Goal: Information Seeking & Learning: Compare options

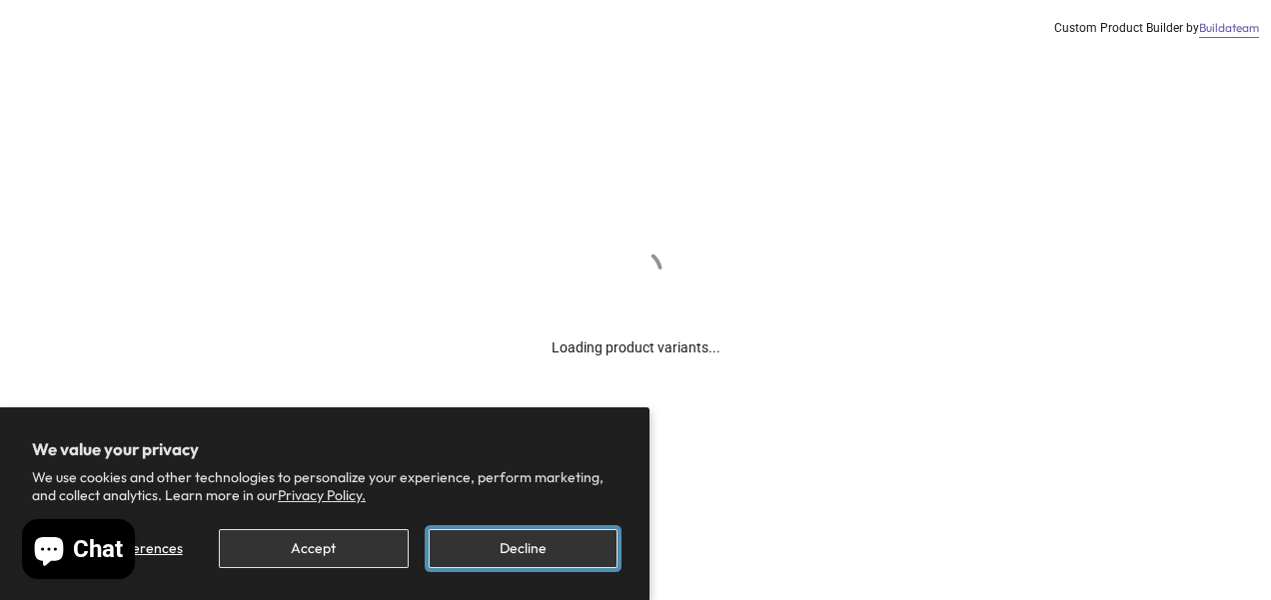
click at [529, 551] on button "Decline" at bounding box center [523, 548] width 189 height 39
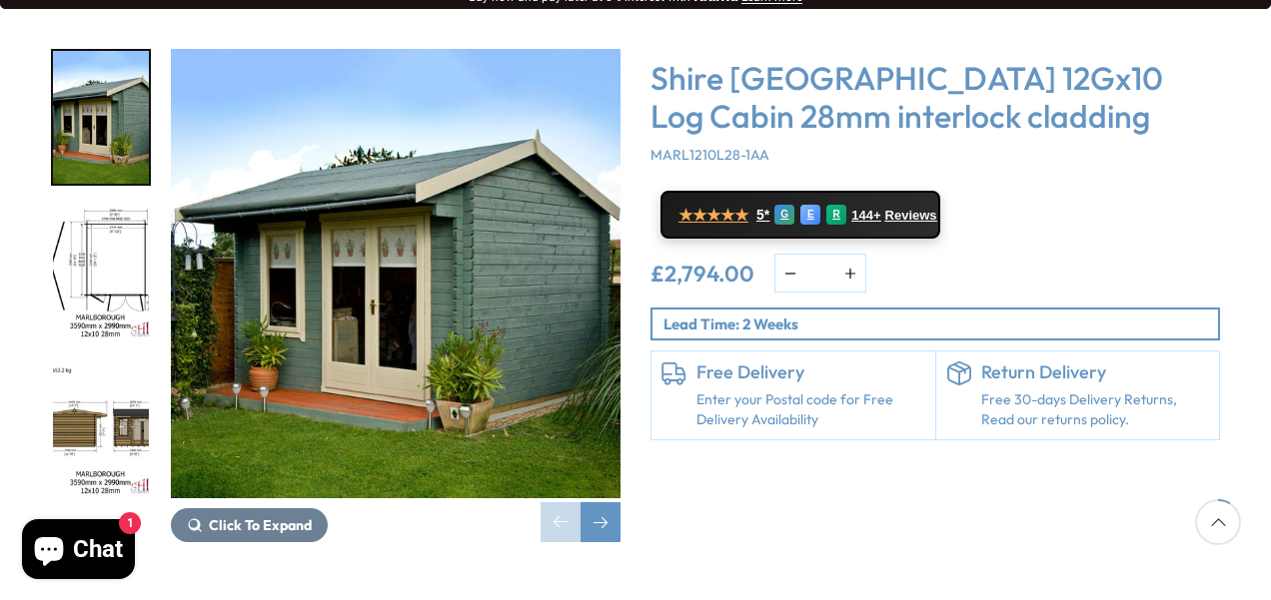
scroll to position [343, 0]
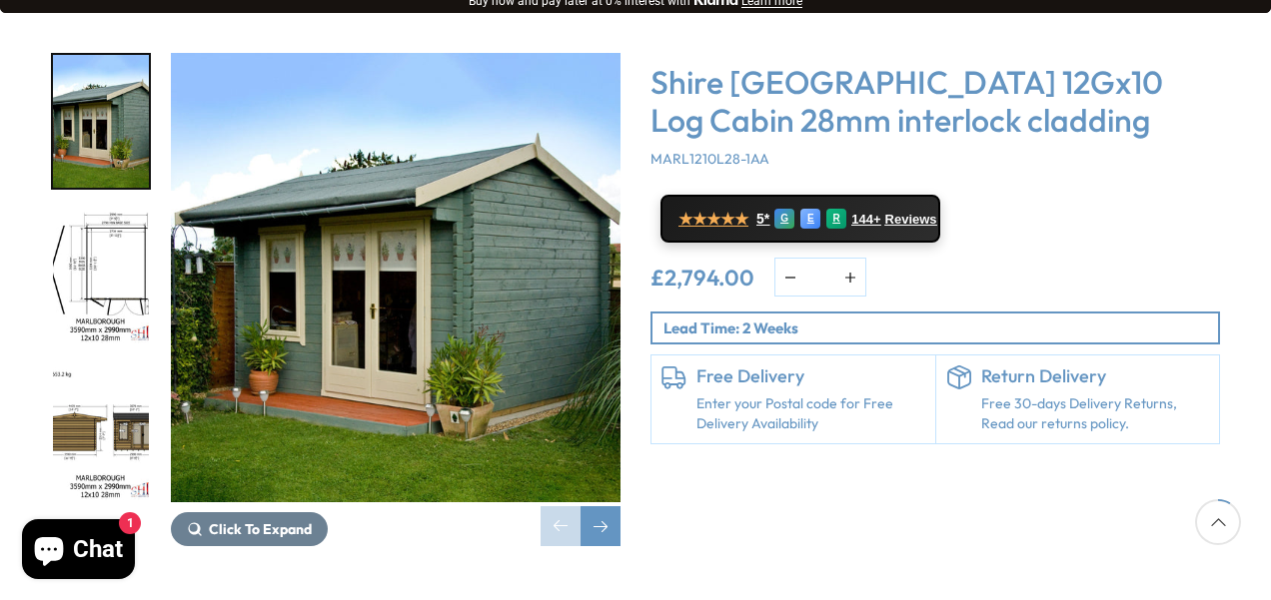
click at [224, 520] on span "Click To Expand" at bounding box center [260, 529] width 103 height 18
click at [214, 520] on span "Click To Expand" at bounding box center [260, 529] width 103 height 18
click at [285, 512] on button "Click To Expand" at bounding box center [249, 529] width 157 height 34
click at [613, 506] on div "Next slide" at bounding box center [600, 526] width 40 height 40
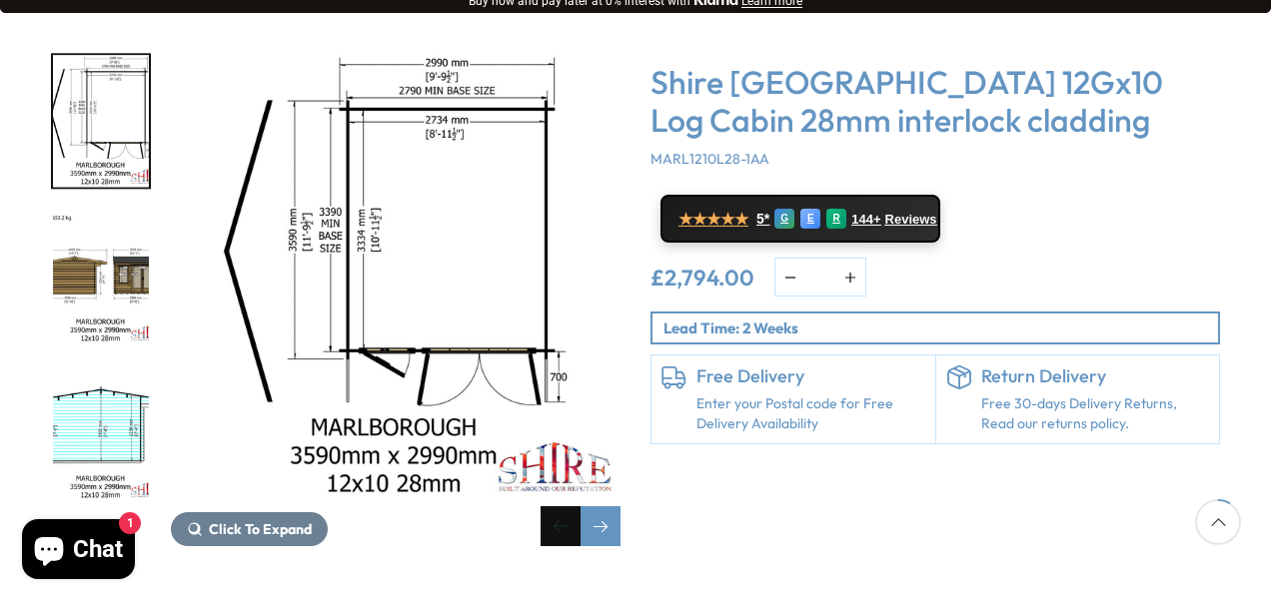
click at [563, 506] on div "Previous slide" at bounding box center [560, 526] width 40 height 40
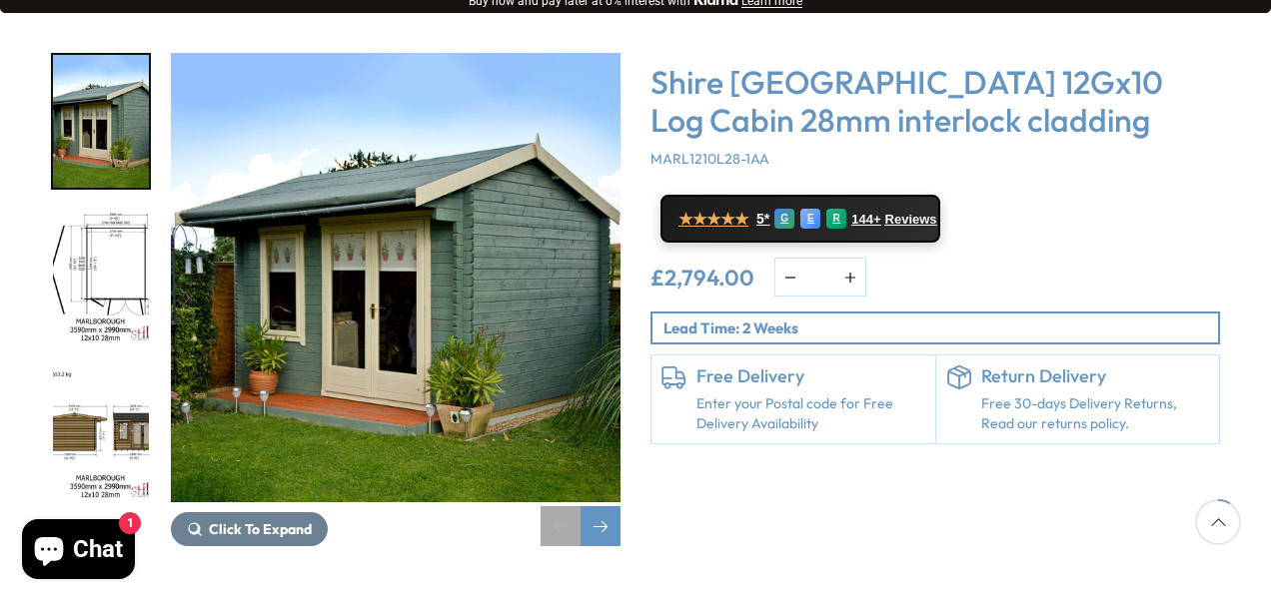
click at [563, 506] on div "Previous slide" at bounding box center [560, 526] width 40 height 40
click at [110, 221] on img "2 / 16" at bounding box center [101, 278] width 96 height 133
click at [139, 238] on img "2 / 16" at bounding box center [101, 278] width 96 height 133
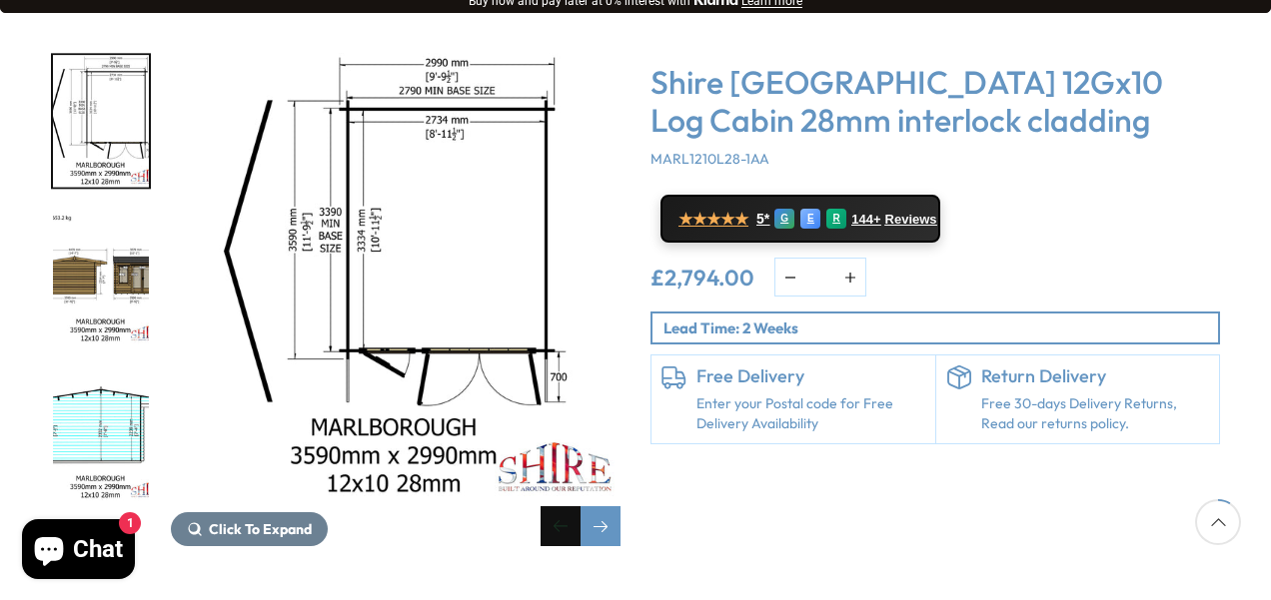
click at [138, 240] on img "3 / 16" at bounding box center [101, 278] width 96 height 133
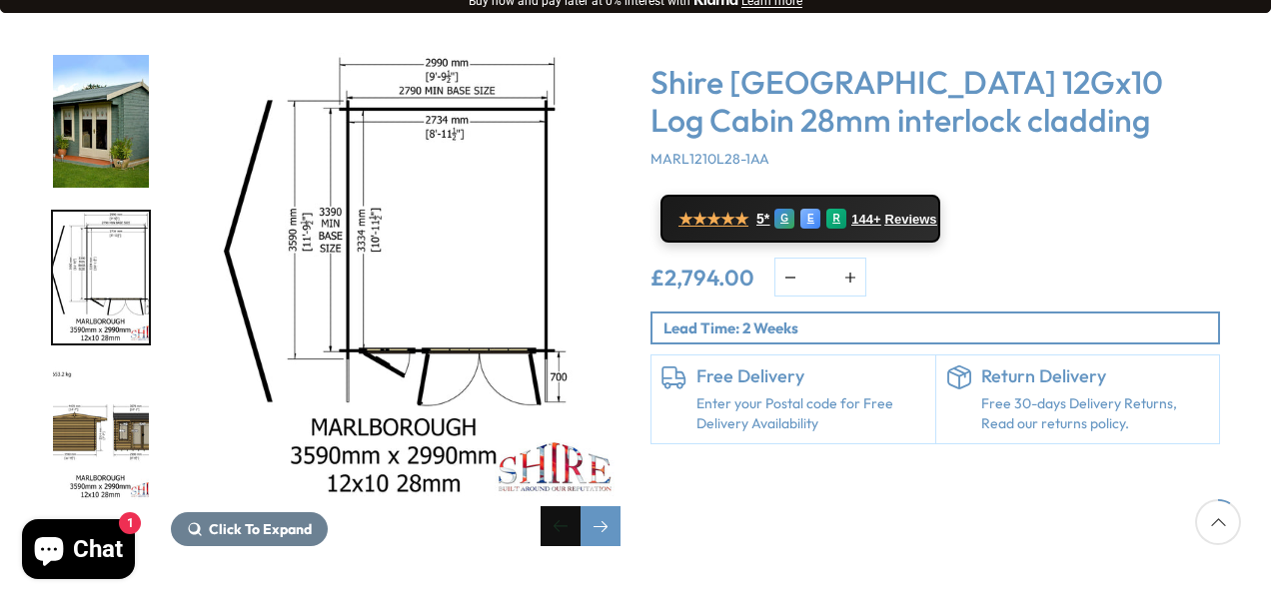
click at [126, 368] on img "3 / 16" at bounding box center [101, 434] width 96 height 133
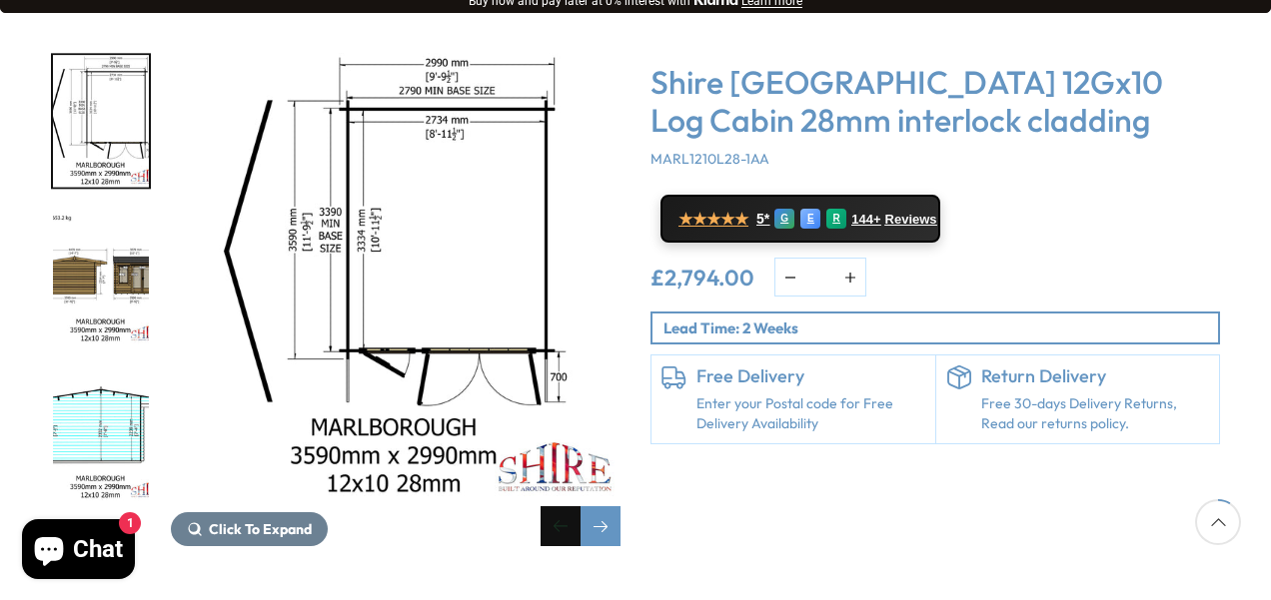
click at [134, 212] on img "3 / 16" at bounding box center [101, 278] width 96 height 133
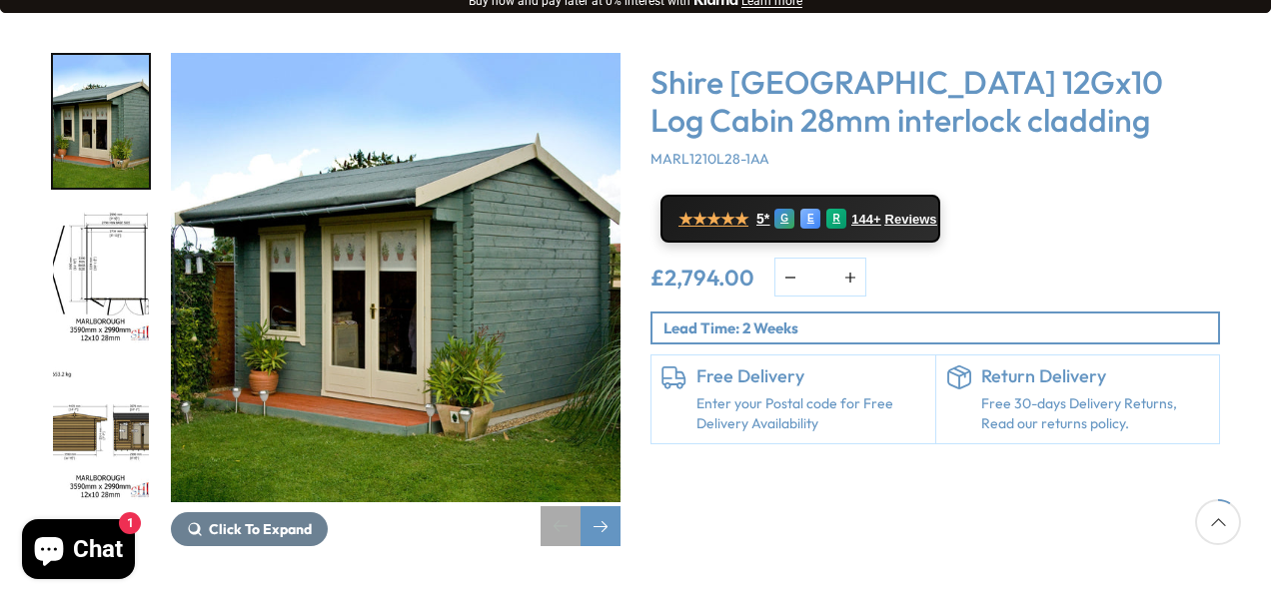
click at [108, 214] on img "2 / 16" at bounding box center [101, 278] width 96 height 133
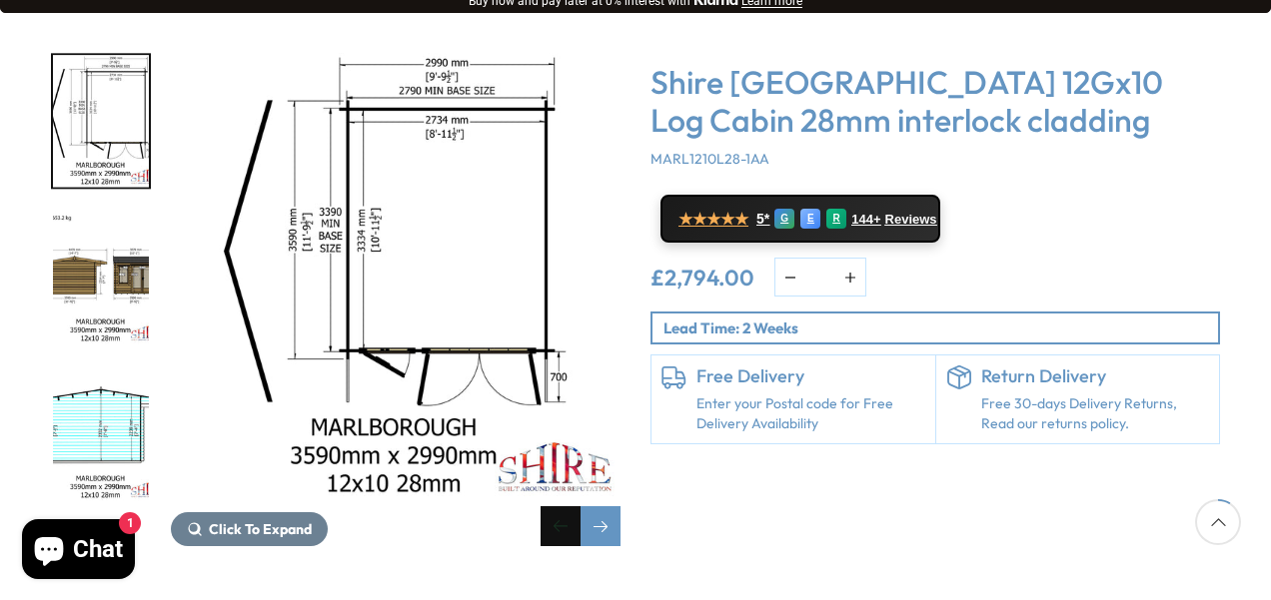
click at [123, 396] on img "4 / 16" at bounding box center [101, 434] width 96 height 133
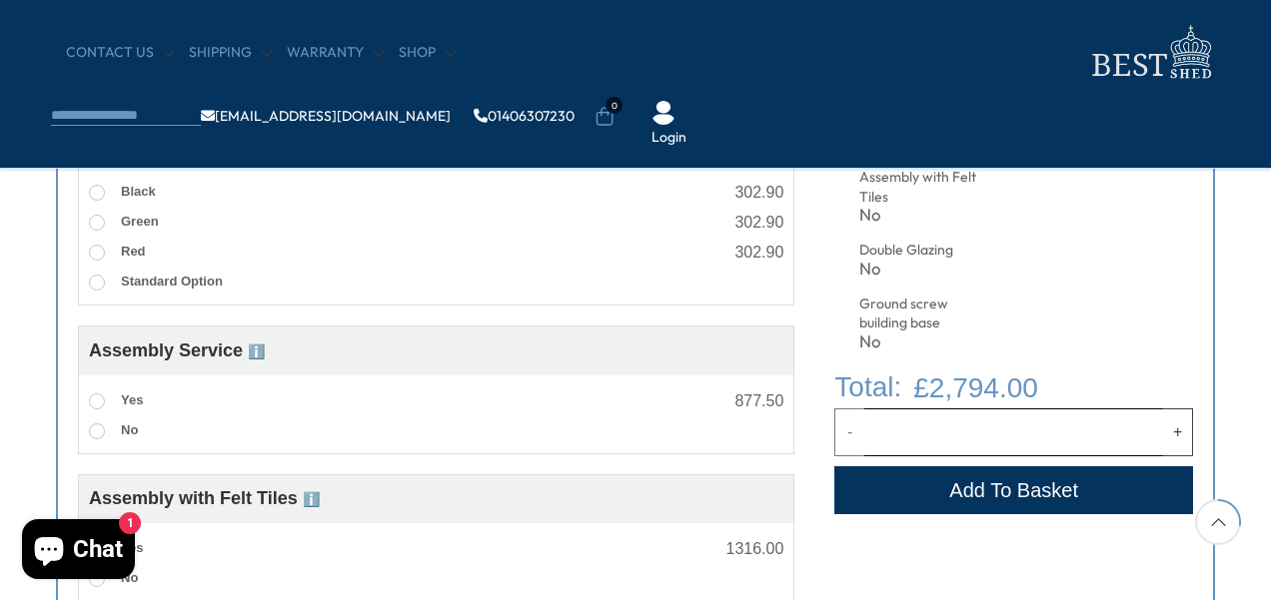
scroll to position [1059, 0]
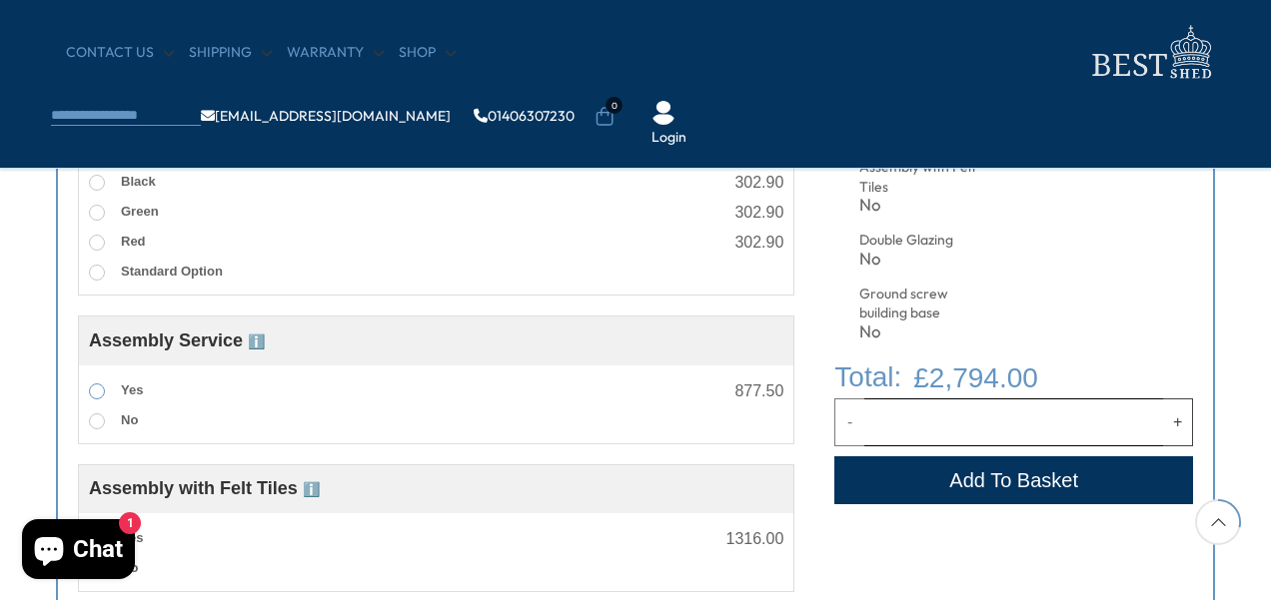
click at [98, 391] on span at bounding box center [97, 392] width 16 height 16
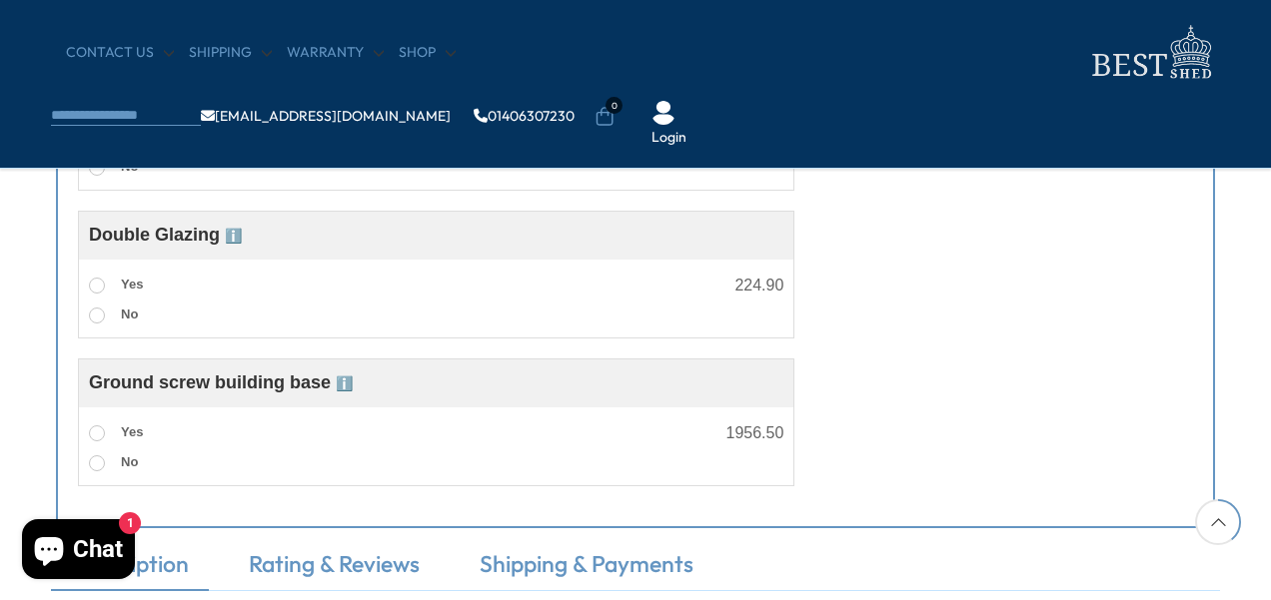
scroll to position [1462, 0]
click at [96, 433] on span at bounding box center [97, 432] width 16 height 16
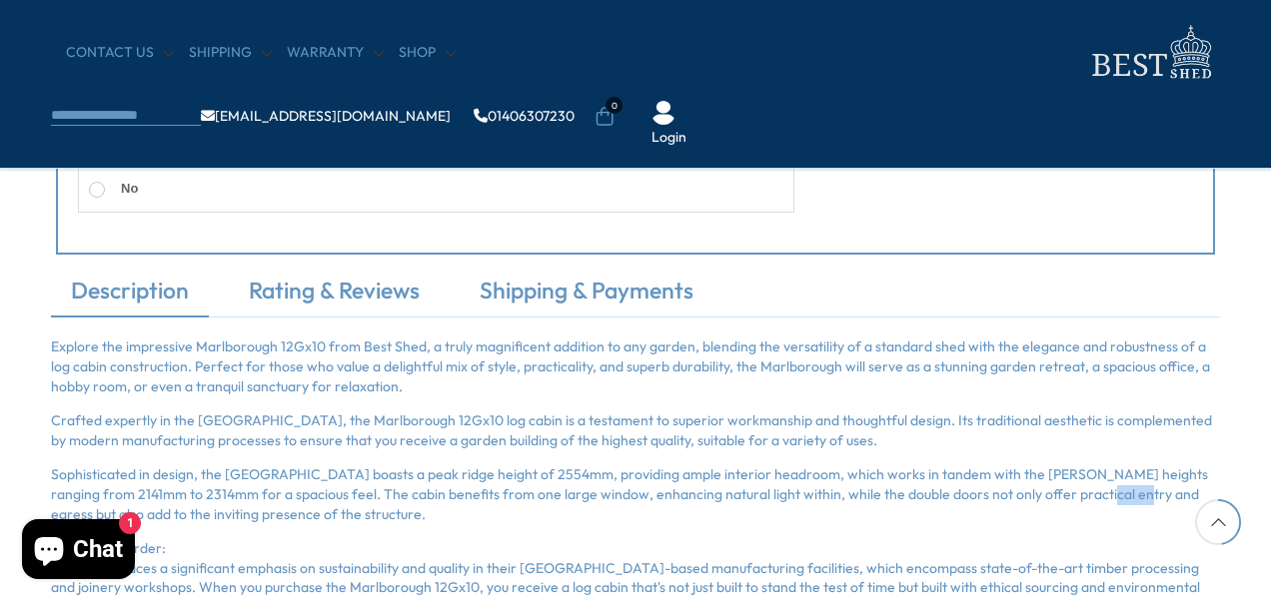
scroll to position [1716, 0]
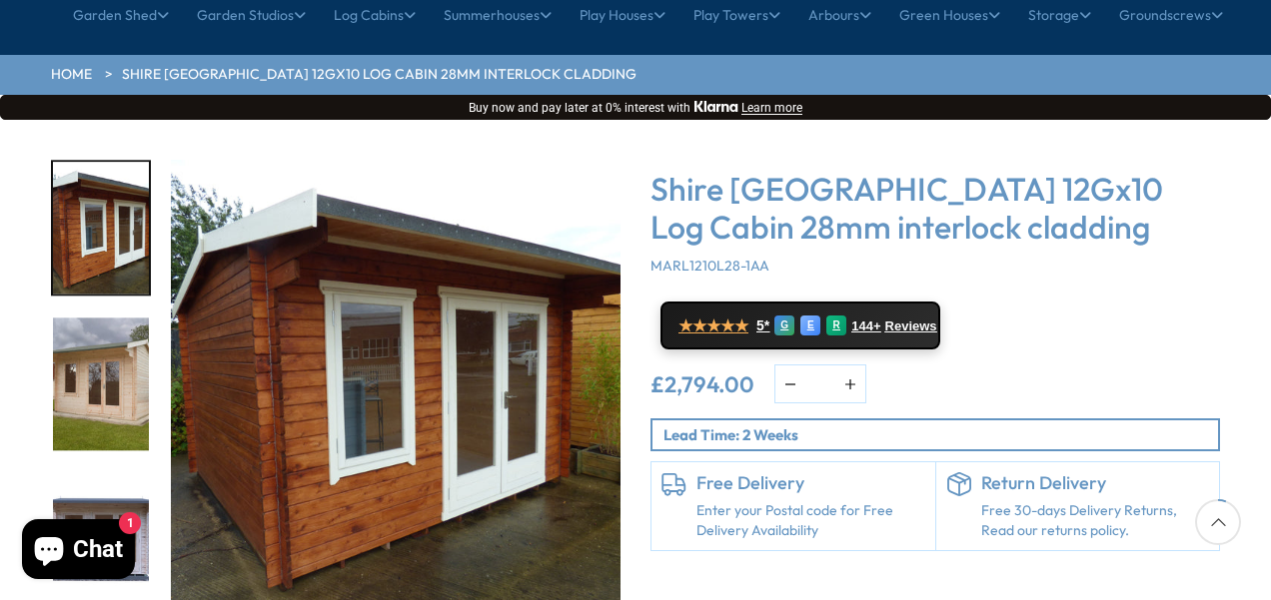
scroll to position [238, 0]
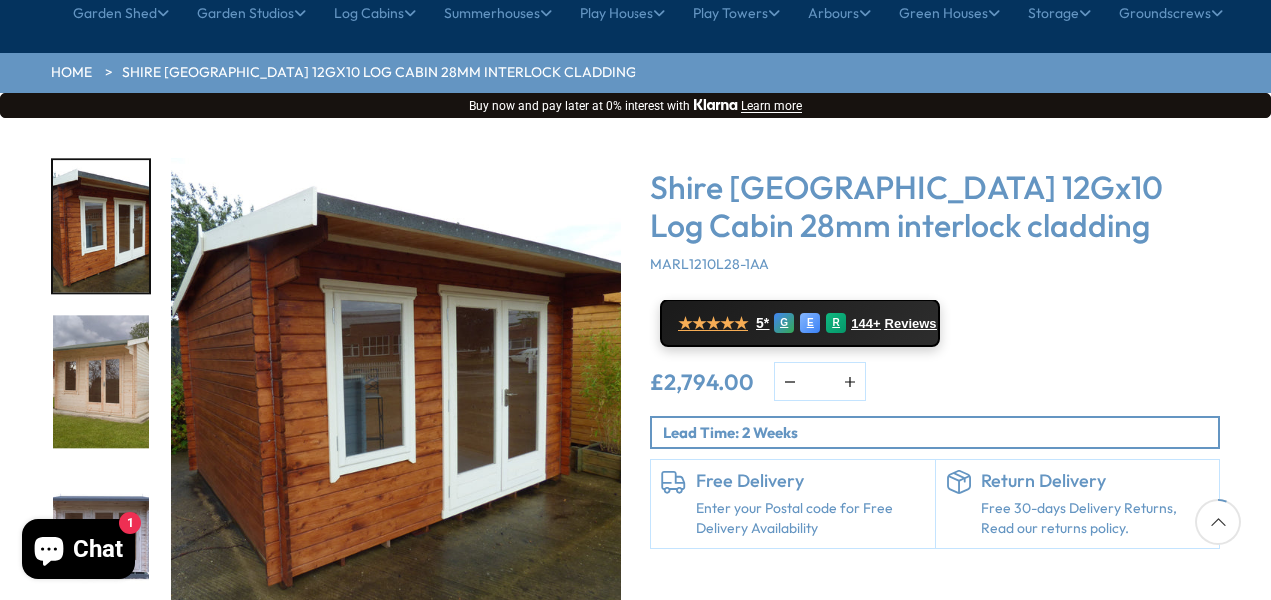
click at [1041, 567] on div "Shire Marlborough 12Gx10 Log Cabin 28mm interlock cladding MARL1210L28-1AA ★★★★…" at bounding box center [934, 404] width 599 height 493
click at [1035, 576] on div "Shire Marlborough 12Gx10 Log Cabin 28mm interlock cladding MARL1210L28-1AA ★★★★…" at bounding box center [934, 404] width 599 height 493
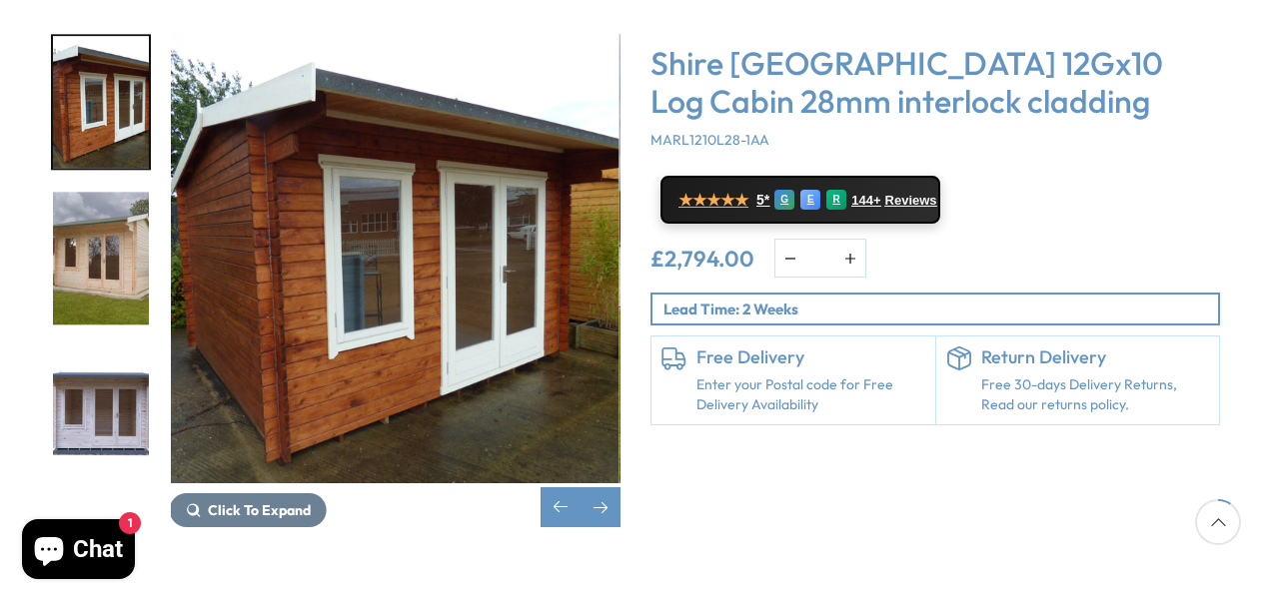
scroll to position [358, 0]
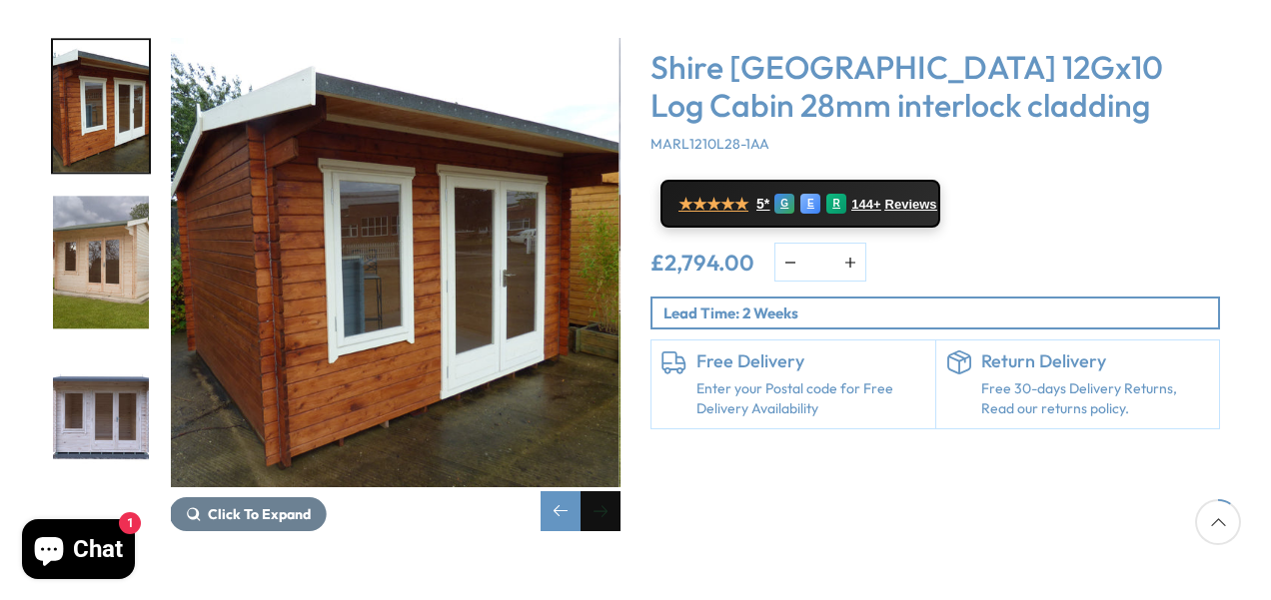
click at [609, 491] on div "Next slide" at bounding box center [600, 511] width 40 height 40
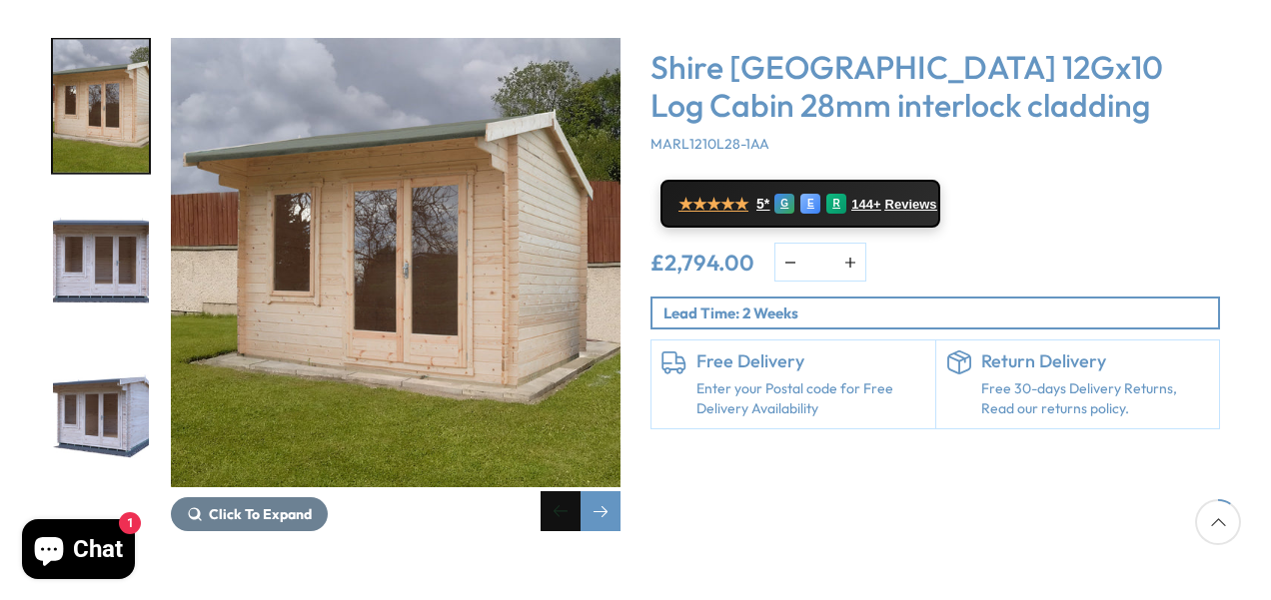
click at [563, 491] on div "Previous slide" at bounding box center [560, 511] width 40 height 40
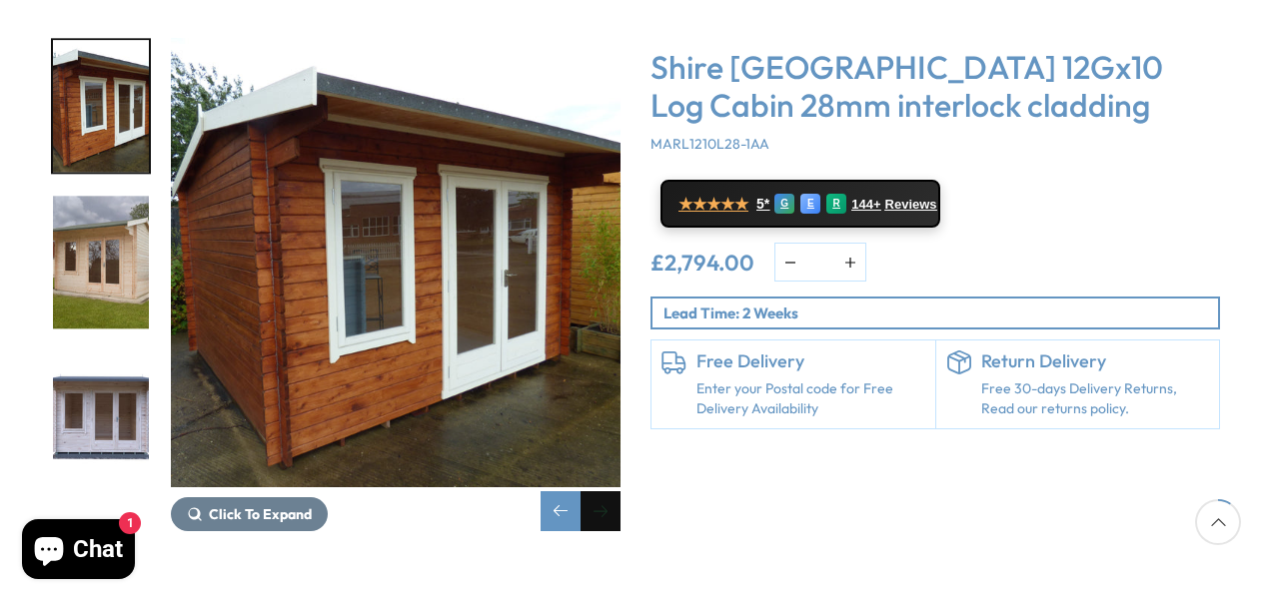
click at [613, 491] on div "Next slide" at bounding box center [600, 511] width 40 height 40
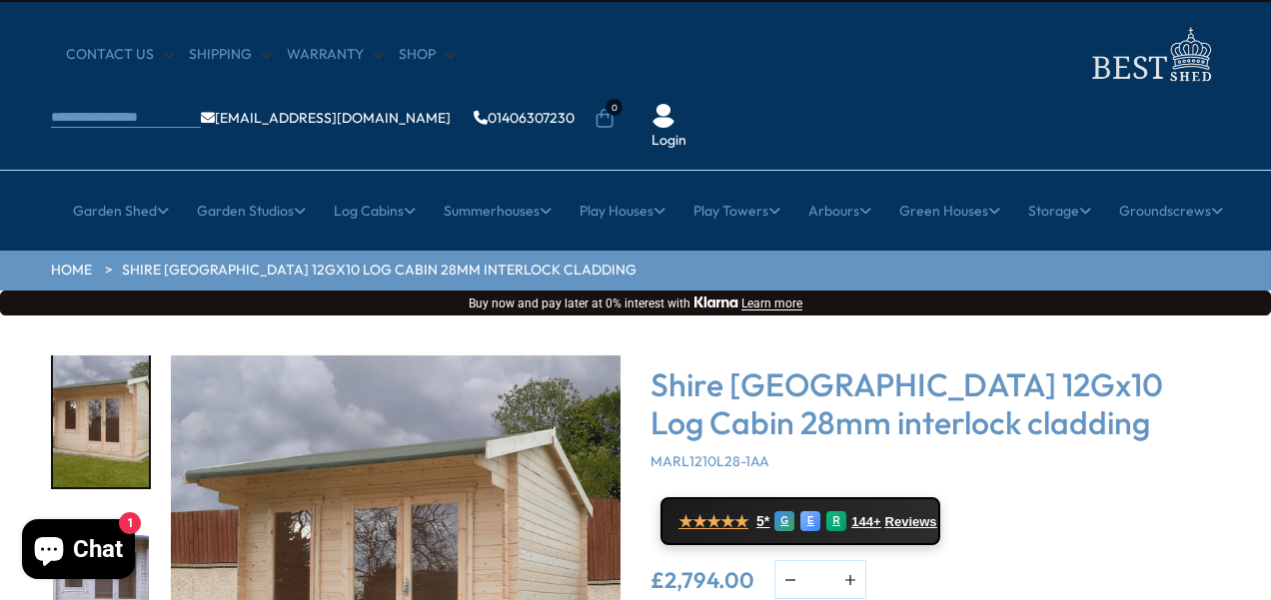
scroll to position [38, 0]
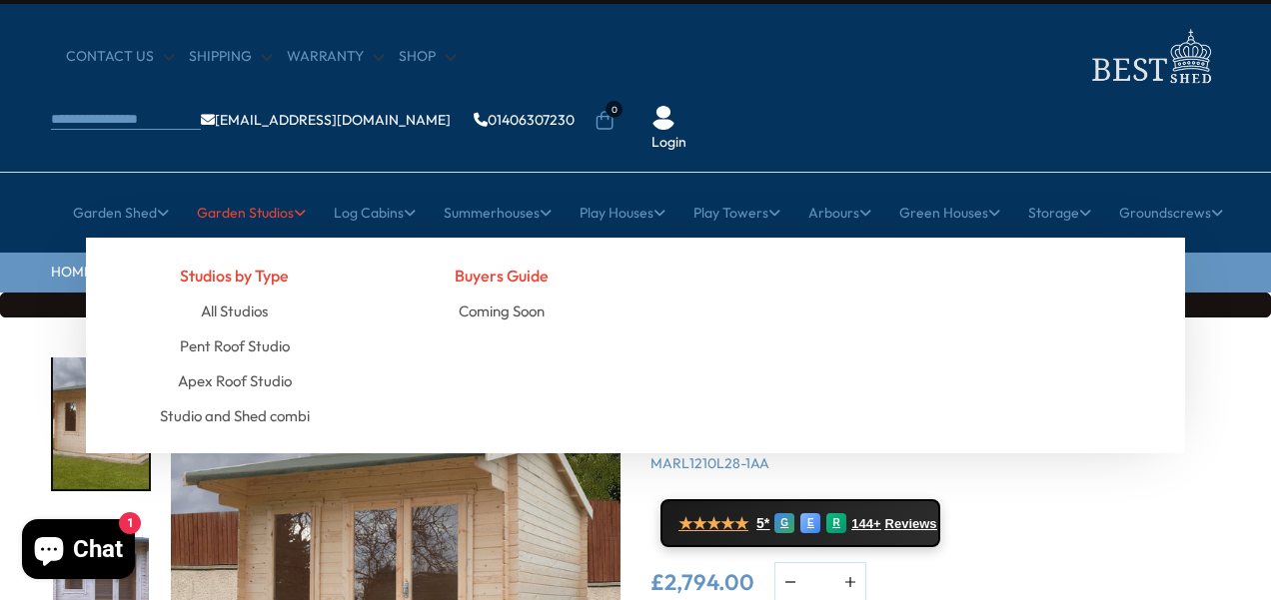
click at [286, 188] on link "Garden Studios" at bounding box center [251, 213] width 109 height 50
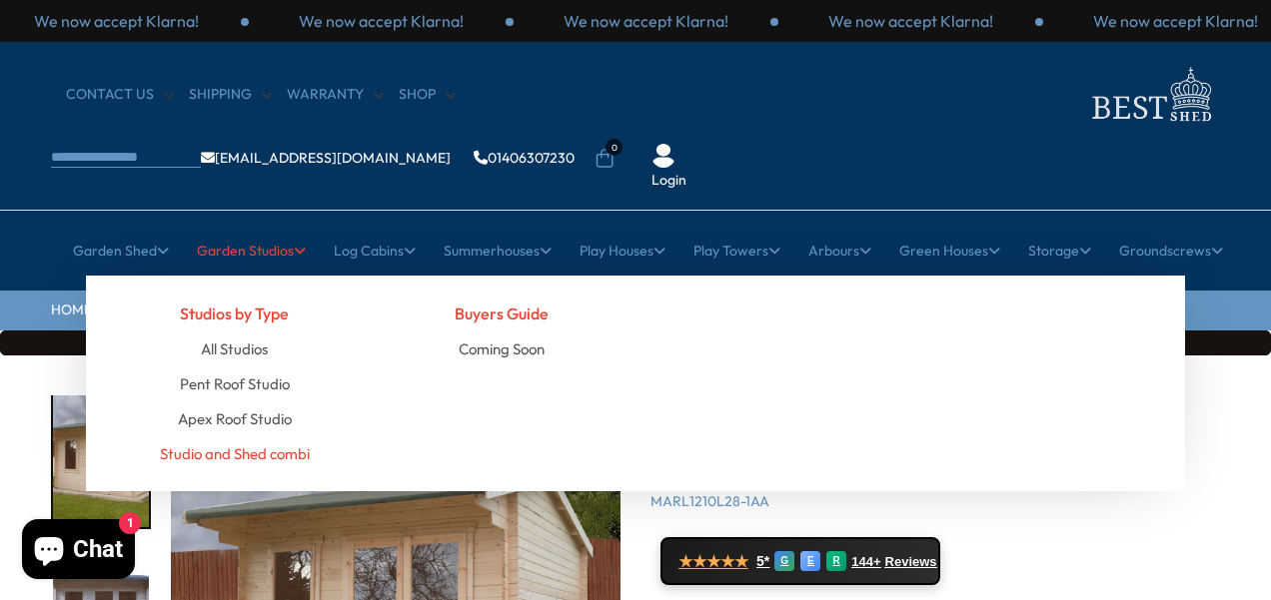
click at [303, 437] on link "Studio and Shed combi" at bounding box center [235, 454] width 150 height 35
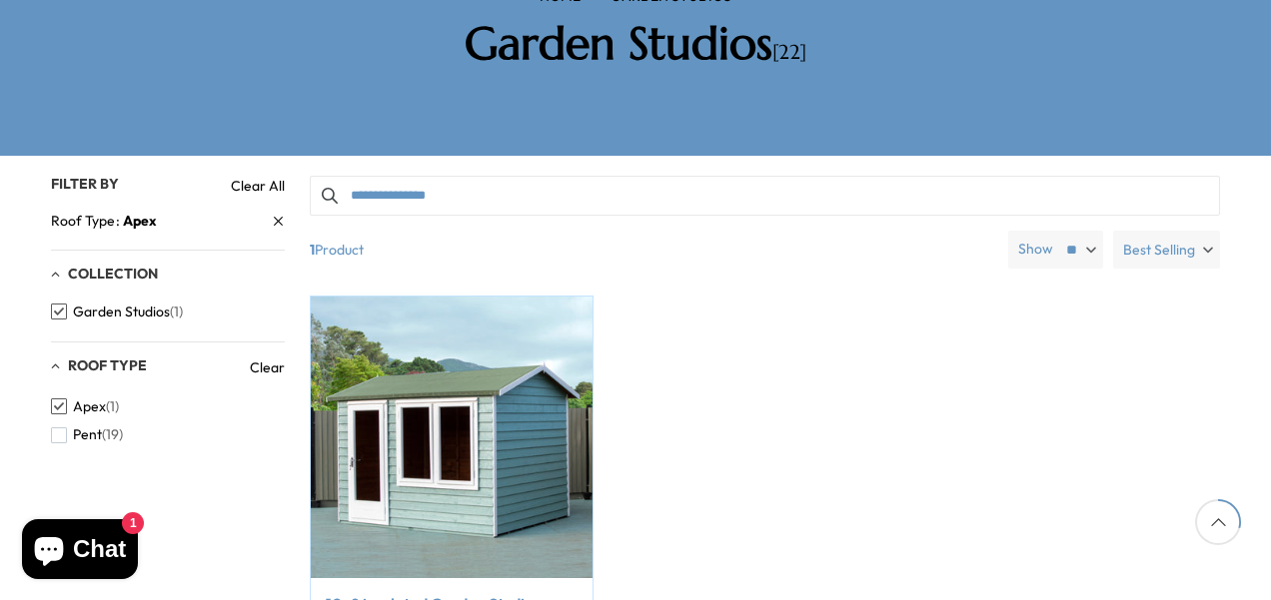
scroll to position [372, 0]
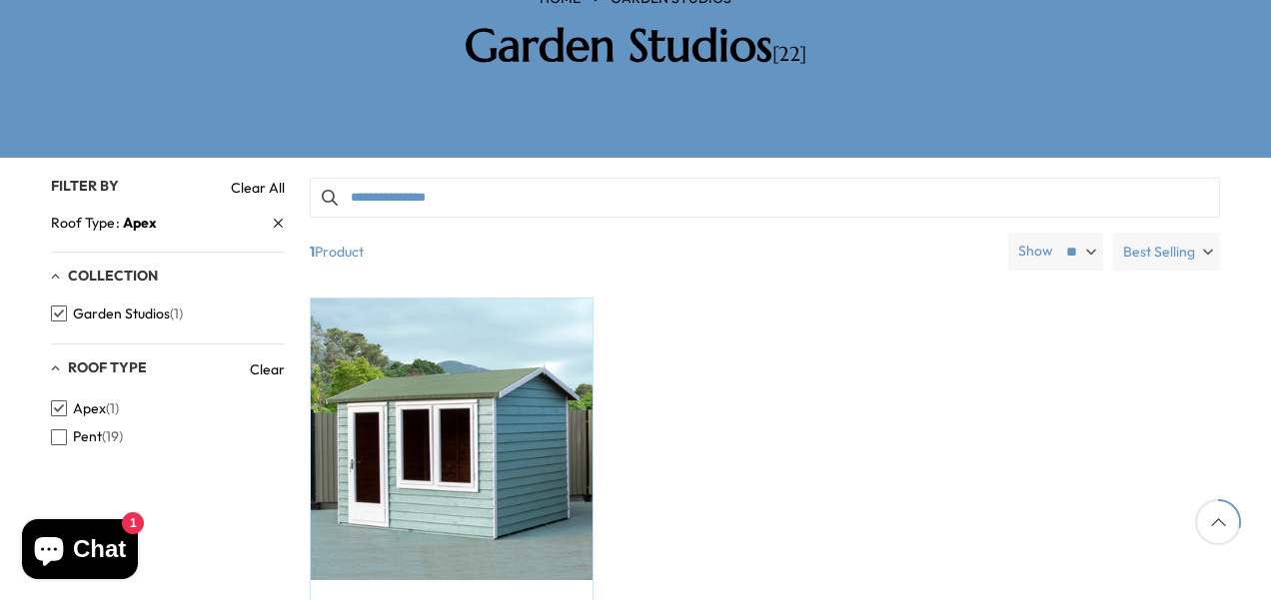
click at [54, 430] on span "button" at bounding box center [59, 438] width 16 height 16
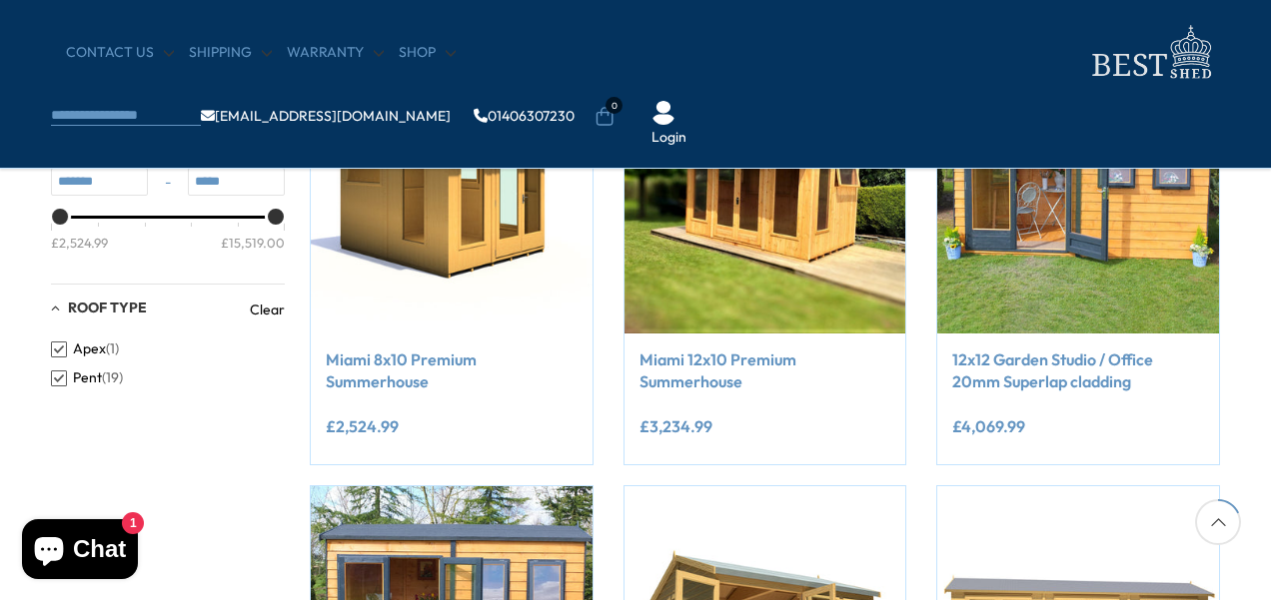
scroll to position [408, 0]
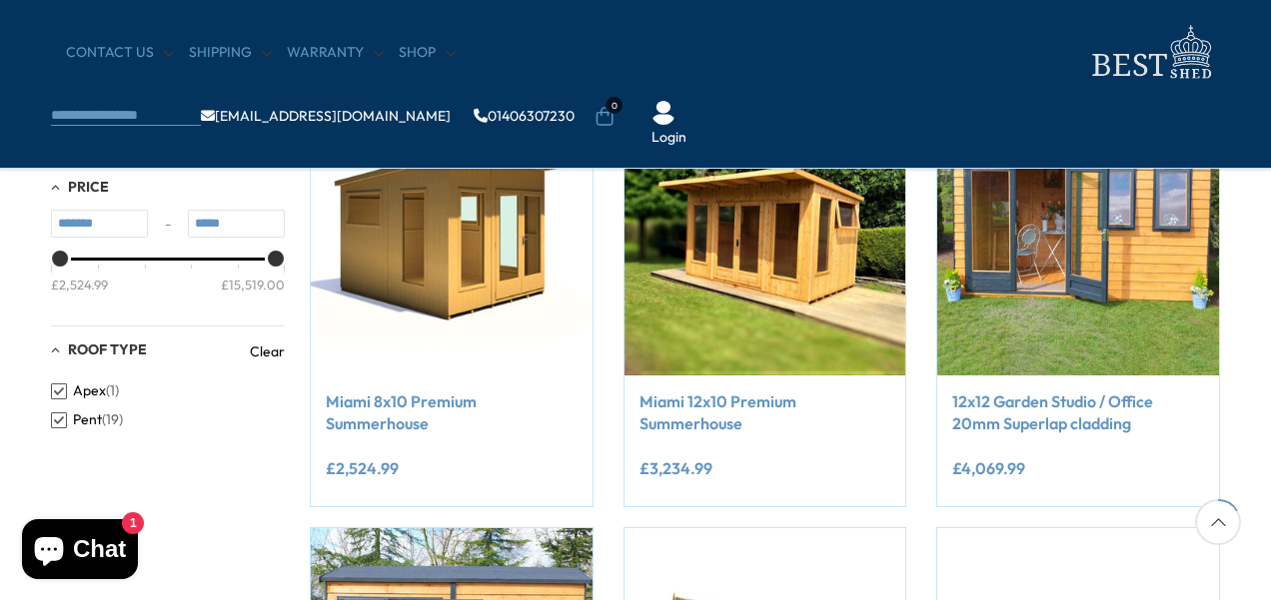
click at [53, 398] on span "button" at bounding box center [59, 392] width 16 height 16
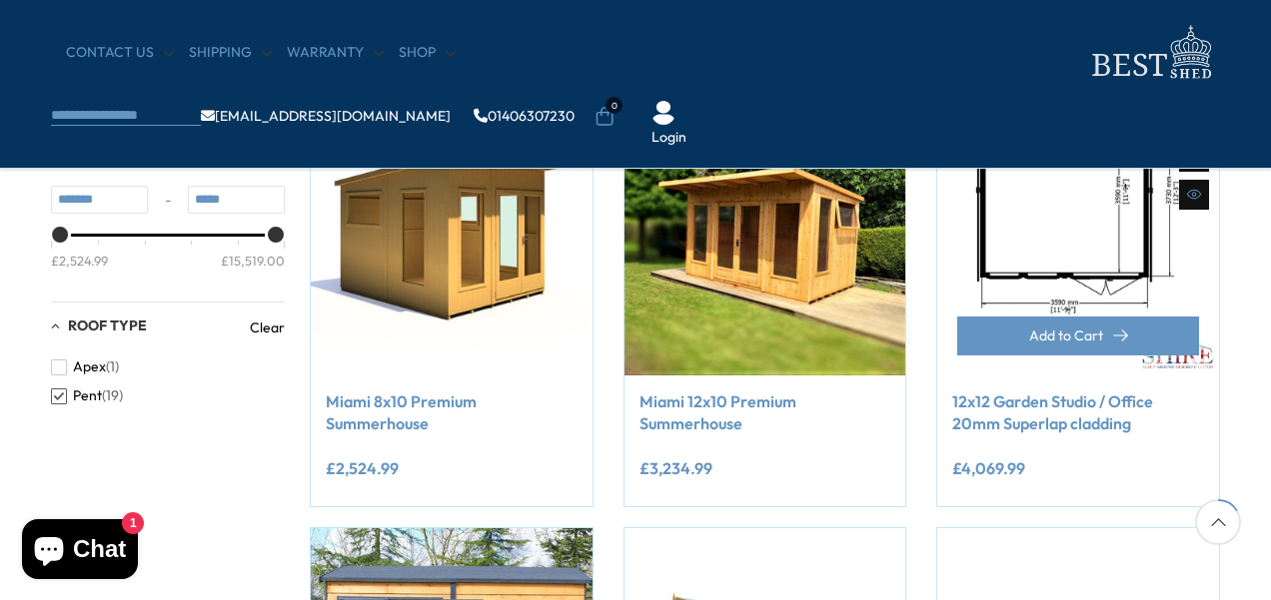
click at [1105, 315] on link at bounding box center [1078, 235] width 282 height 282
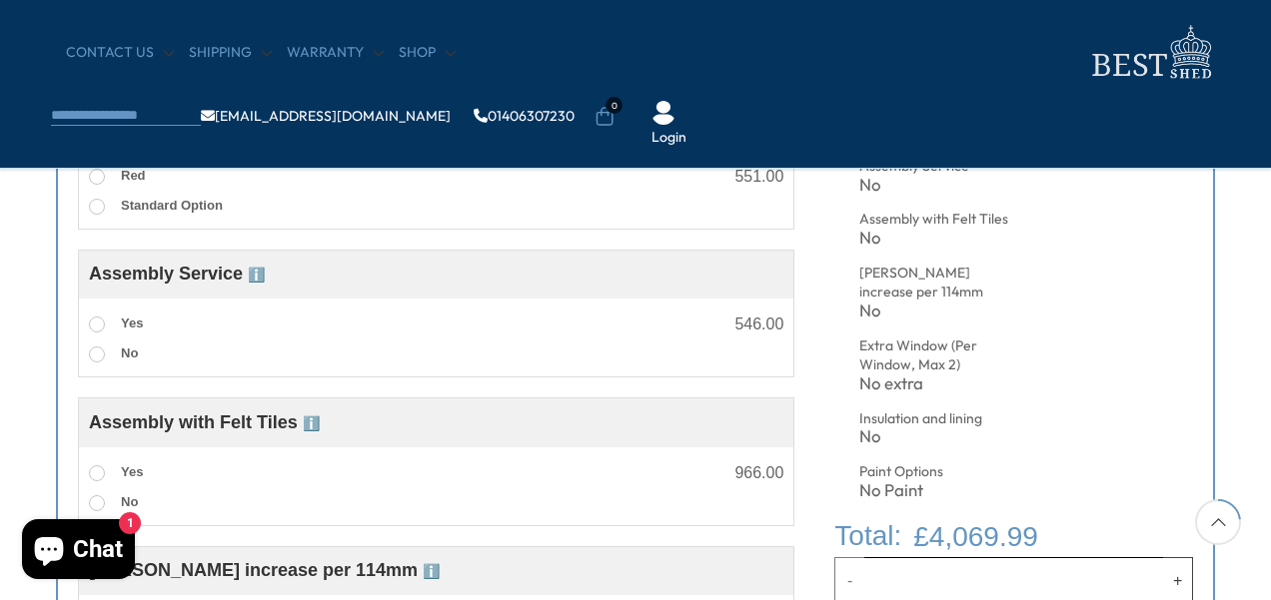
scroll to position [921, 0]
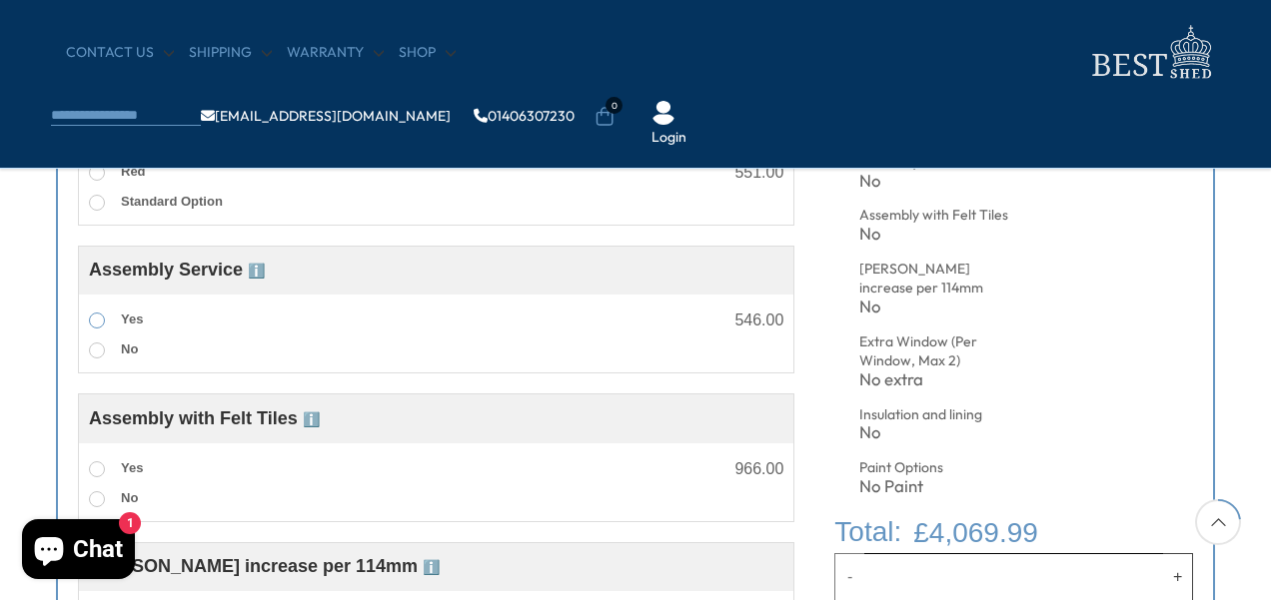
click at [97, 330] on label "Yes" at bounding box center [116, 321] width 54 height 26
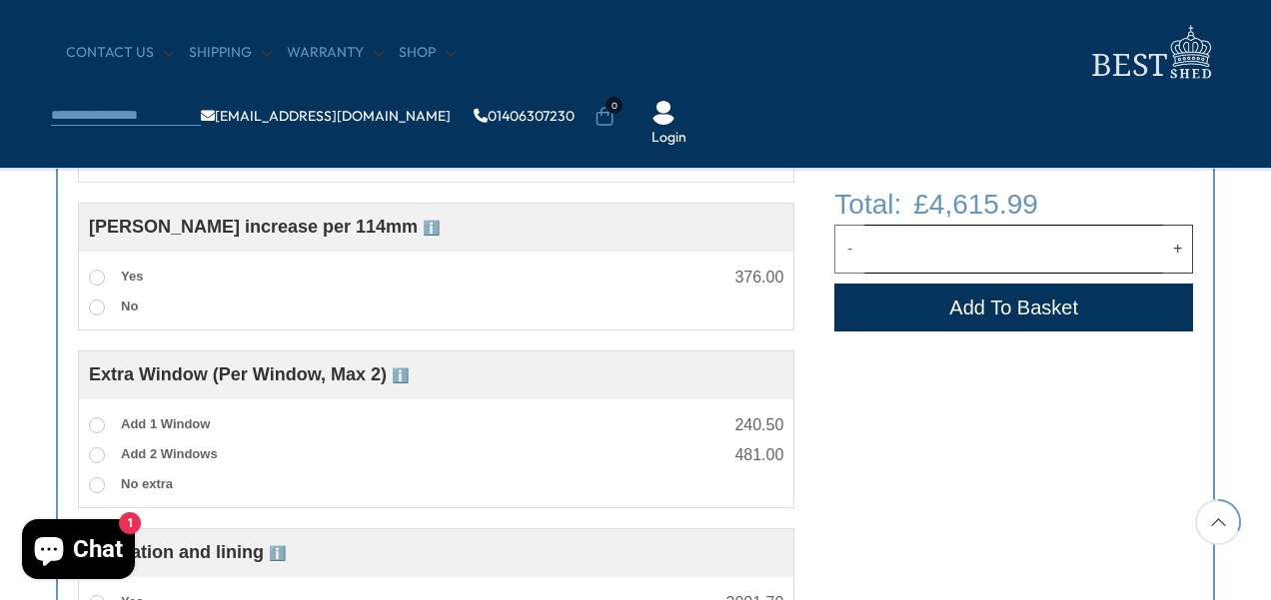
scroll to position [1265, 0]
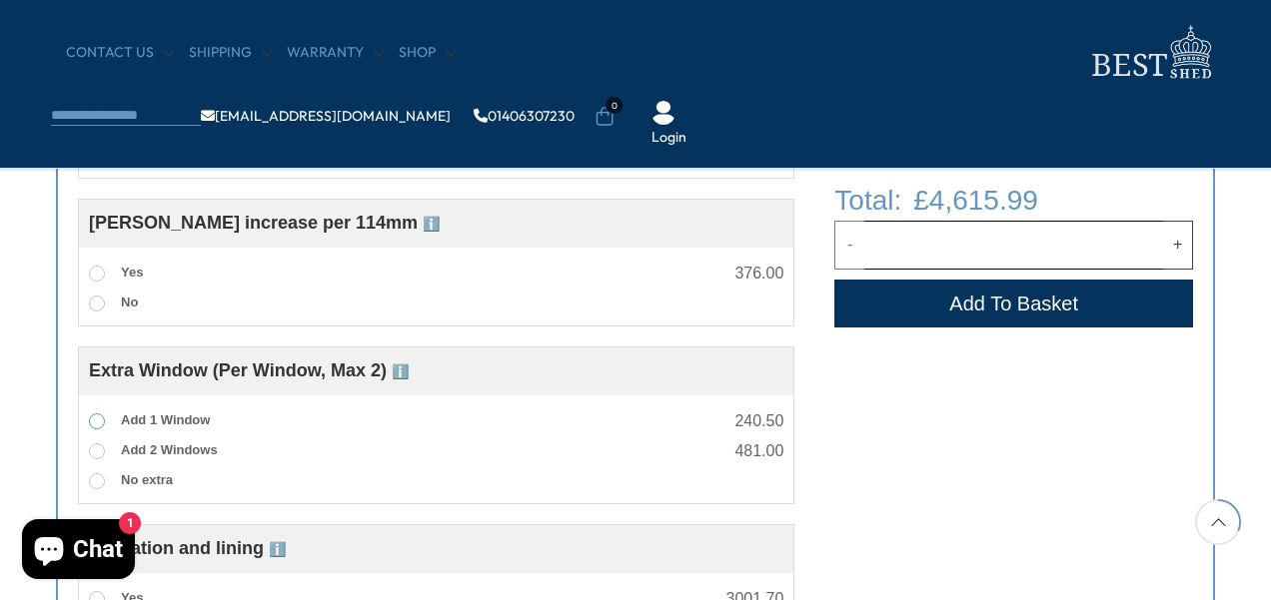
click at [94, 424] on span at bounding box center [97, 422] width 16 height 16
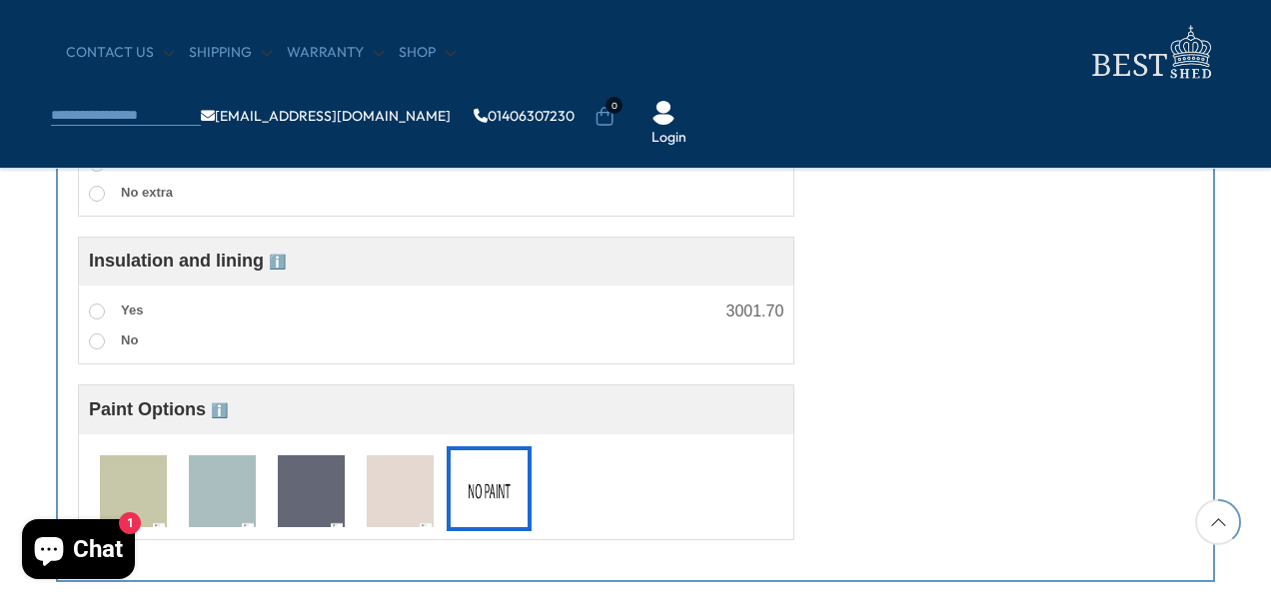
scroll to position [1552, 0]
click at [217, 495] on img at bounding box center [222, 492] width 67 height 74
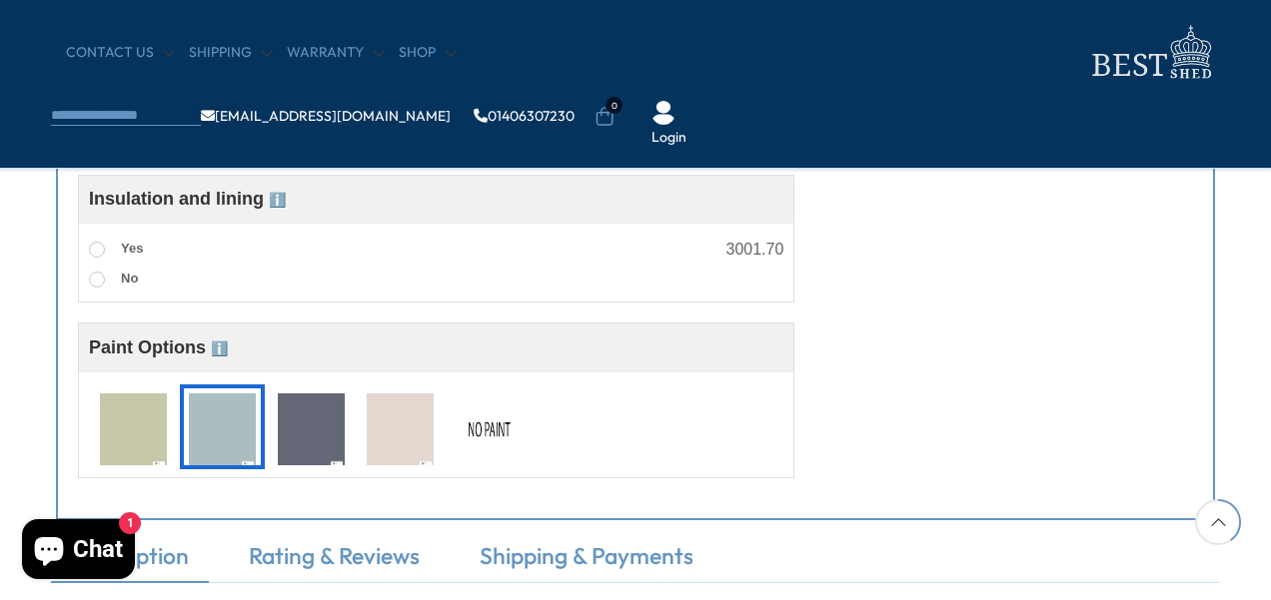
scroll to position [1609, 0]
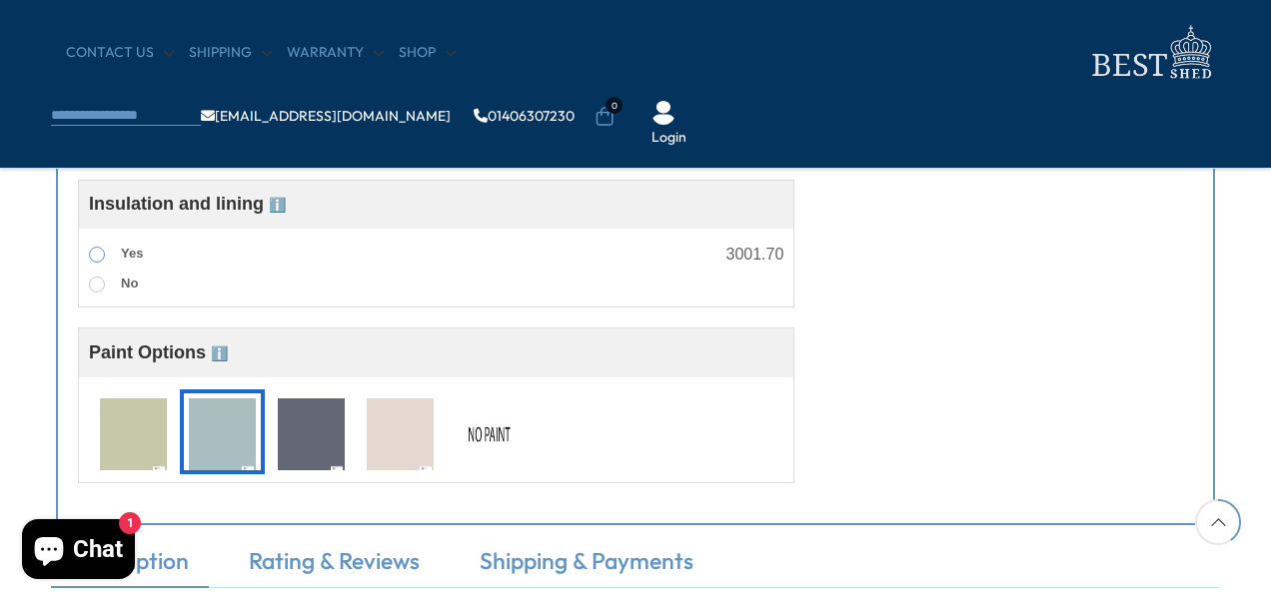
click at [96, 260] on span at bounding box center [97, 255] width 16 height 16
click at [94, 256] on span at bounding box center [97, 255] width 16 height 16
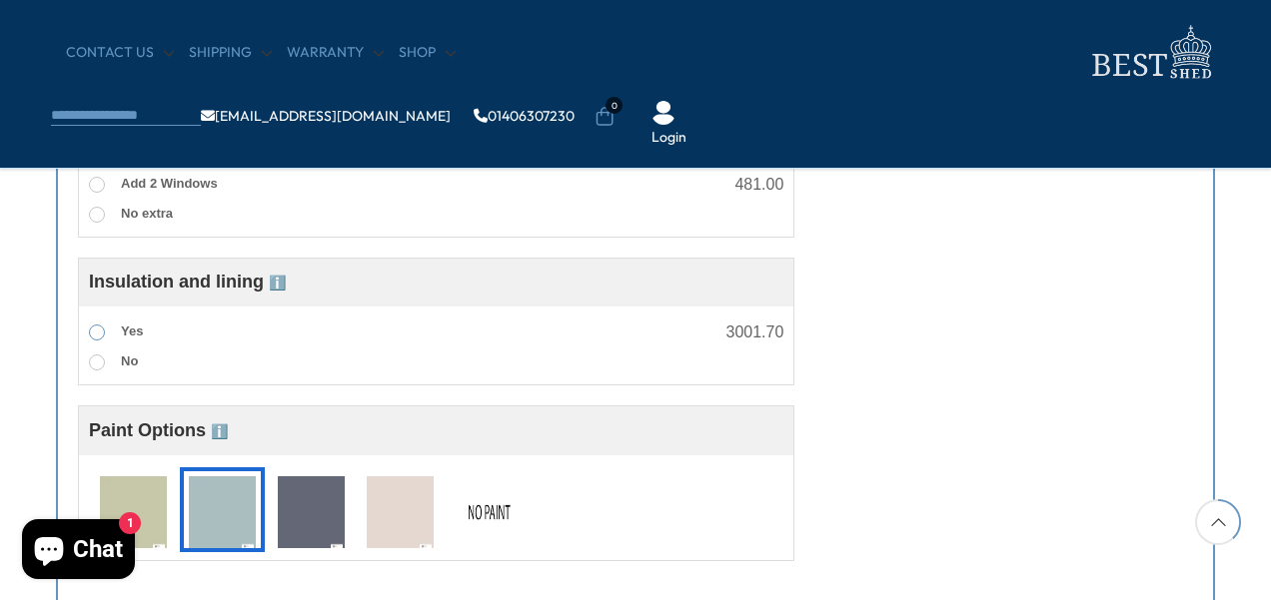
scroll to position [1532, 0]
click at [94, 370] on label "No" at bounding box center [113, 362] width 49 height 26
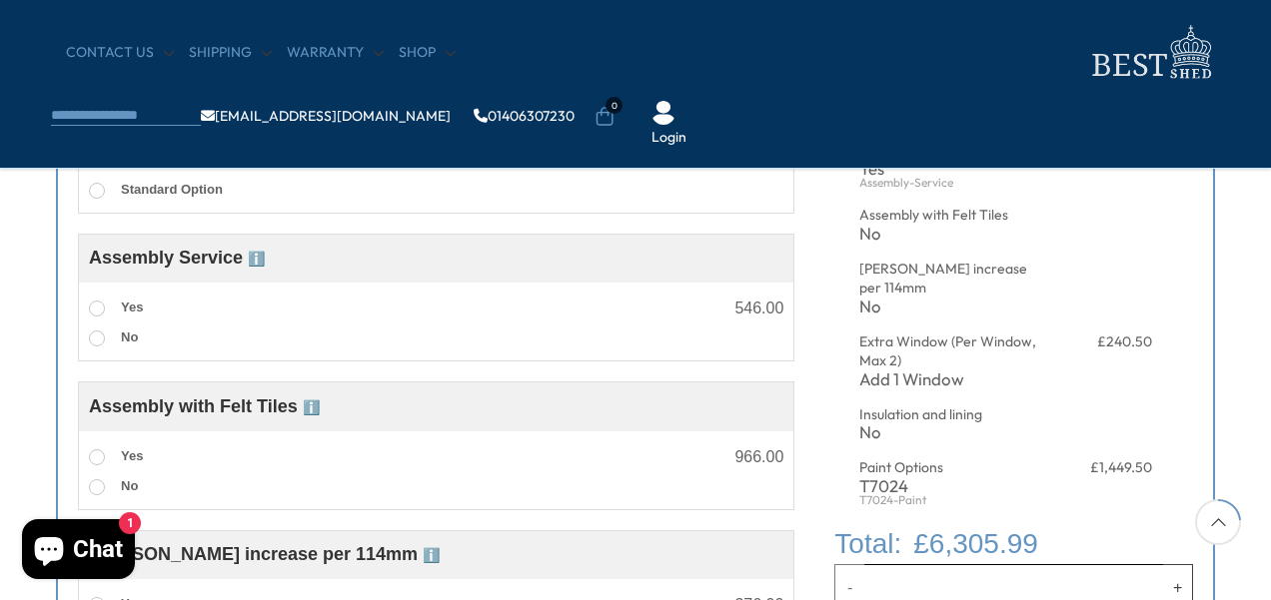
scroll to position [953, 0]
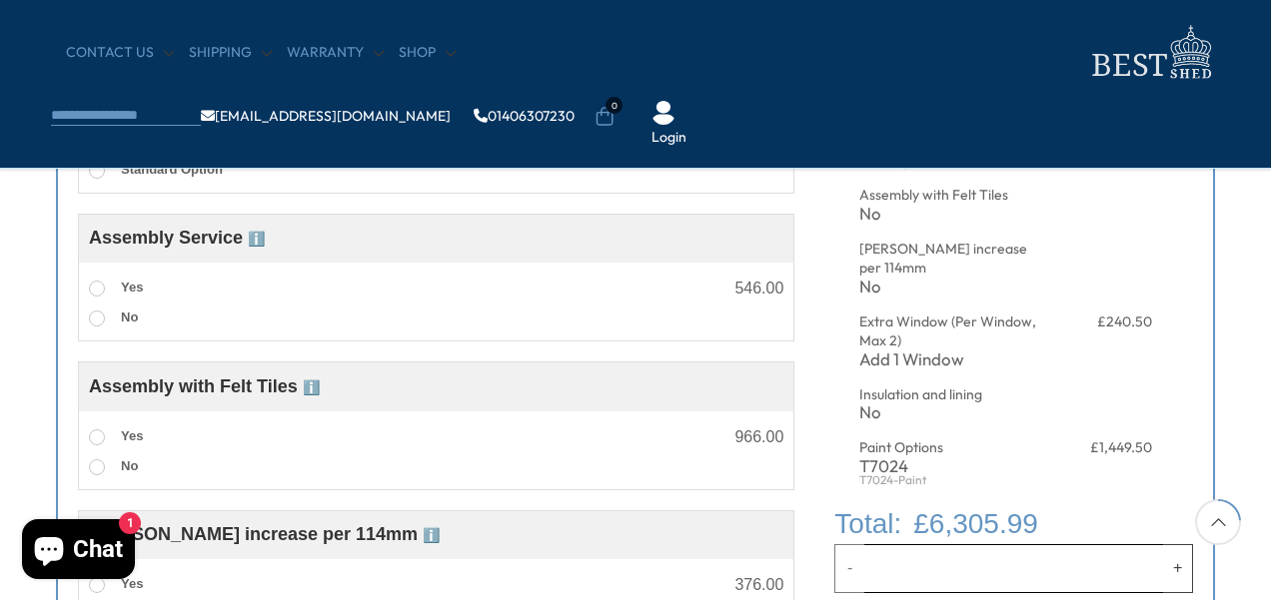
click at [315, 390] on span "ℹ️" at bounding box center [311, 388] width 17 height 16
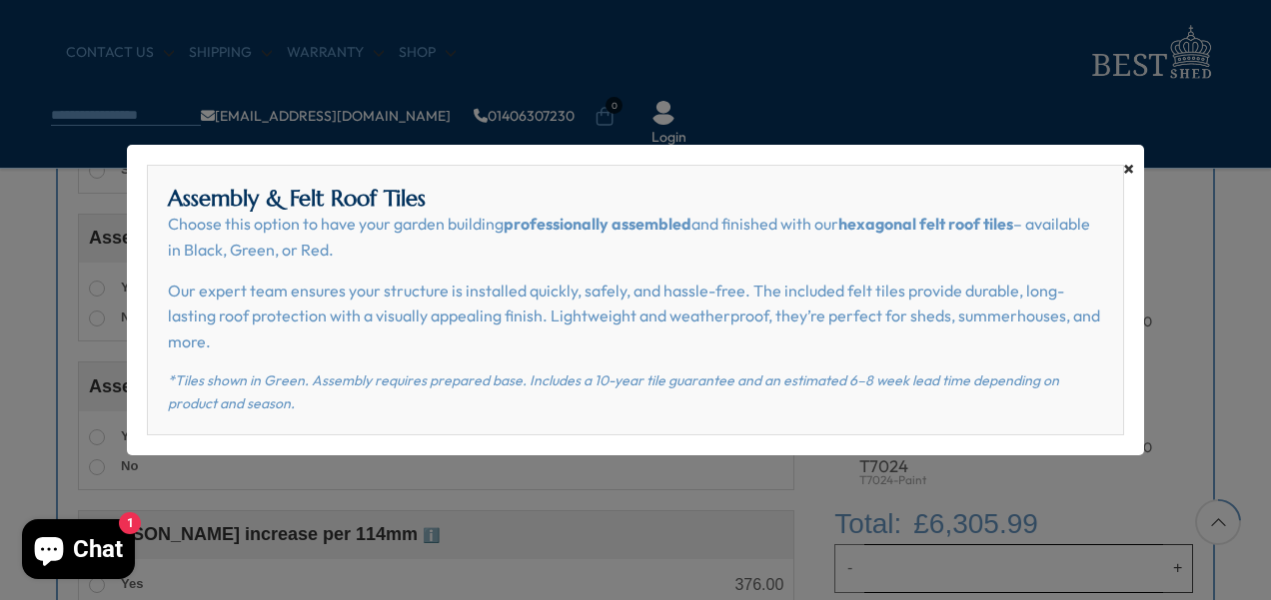
click at [1129, 166] on span "×" at bounding box center [1128, 169] width 11 height 28
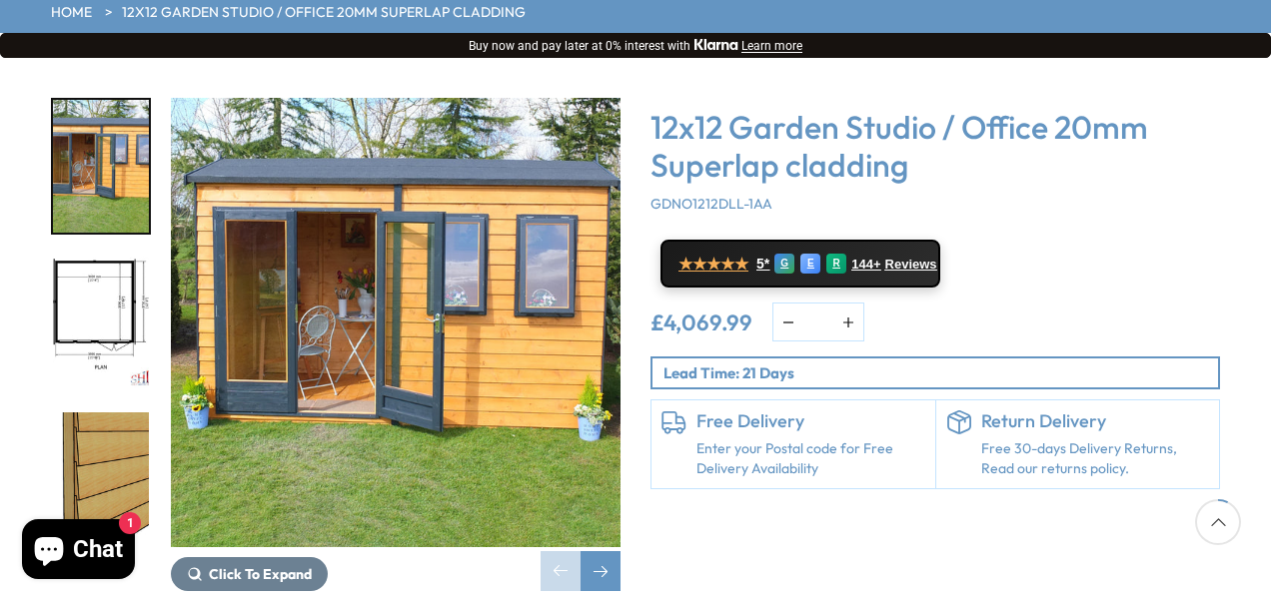
scroll to position [296, 0]
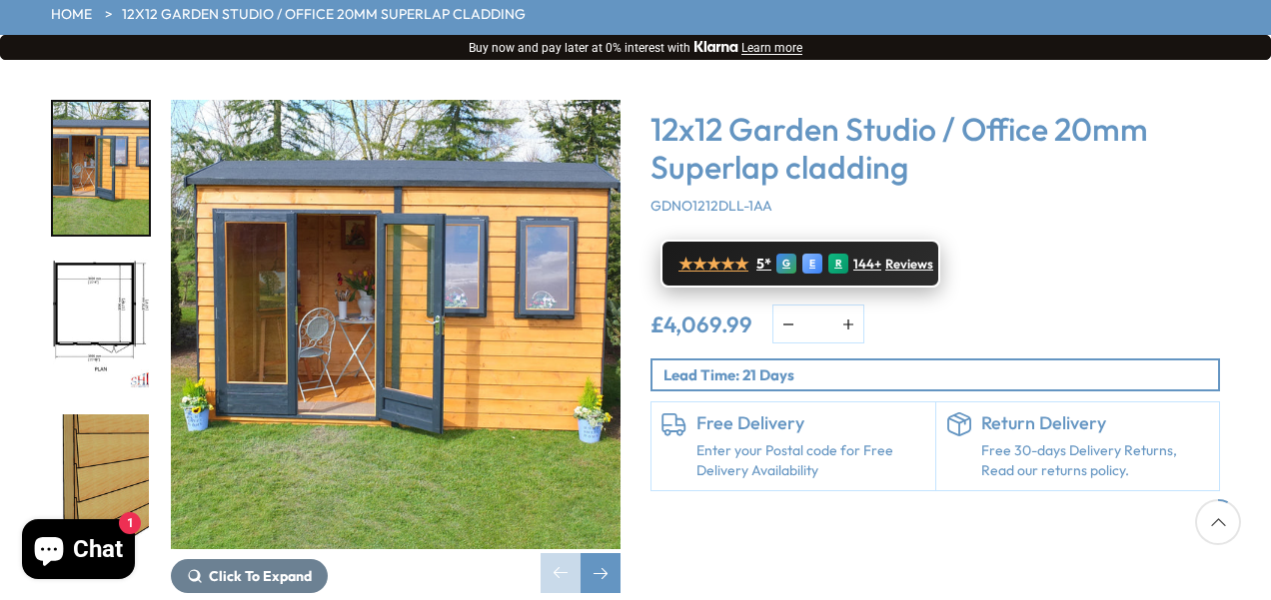
click at [833, 254] on div "R" at bounding box center [838, 264] width 20 height 20
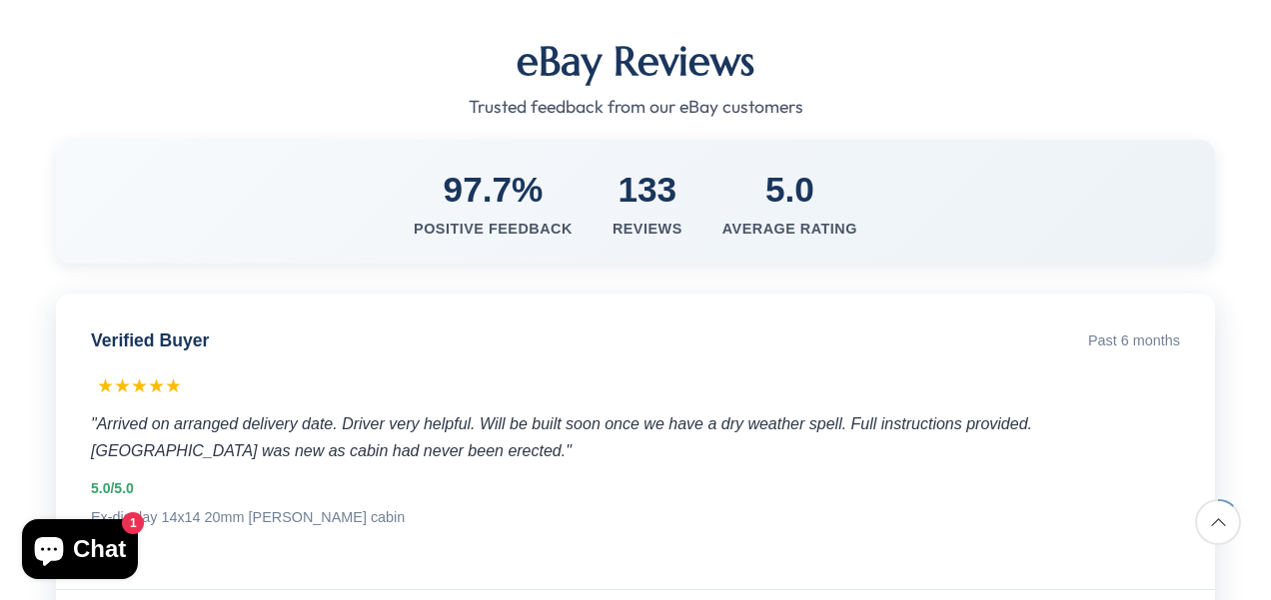
scroll to position [375, 0]
